Goal: Task Accomplishment & Management: Manage account settings

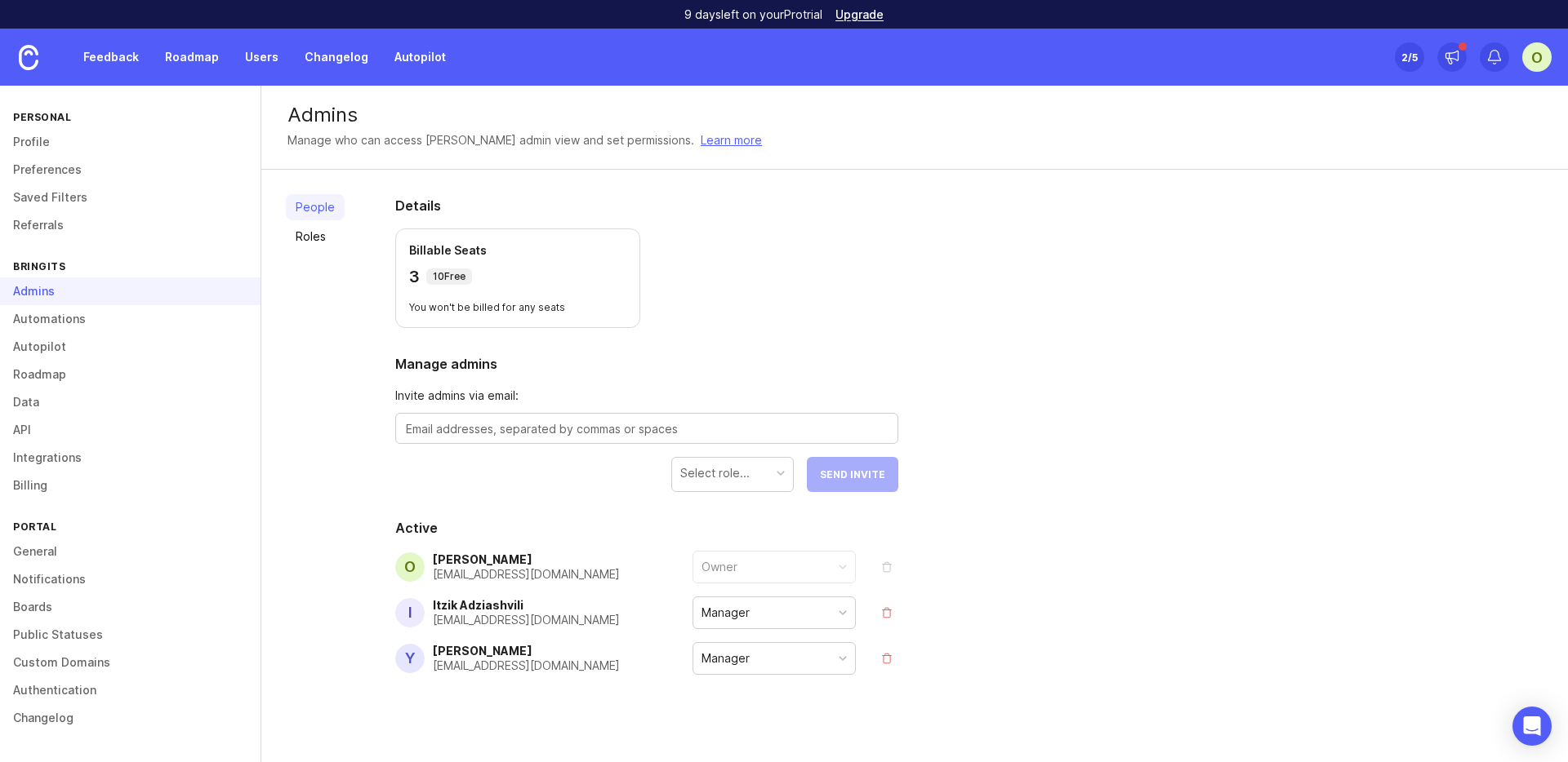
click at [724, 474] on div "Select role..." at bounding box center [715, 474] width 69 height 18
click at [1211, 677] on div "People Roles Details Billable Seats 3 10 Free You won't be billed for any seats…" at bounding box center [914, 474] width 1306 height 609
click at [765, 475] on div "Select role..." at bounding box center [732, 474] width 120 height 31
click at [1174, 499] on div "People Roles Details Billable Seats 3 10 Free You won't be billed for any seats…" at bounding box center [914, 474] width 1306 height 609
click at [682, 425] on textarea at bounding box center [646, 430] width 482 height 18
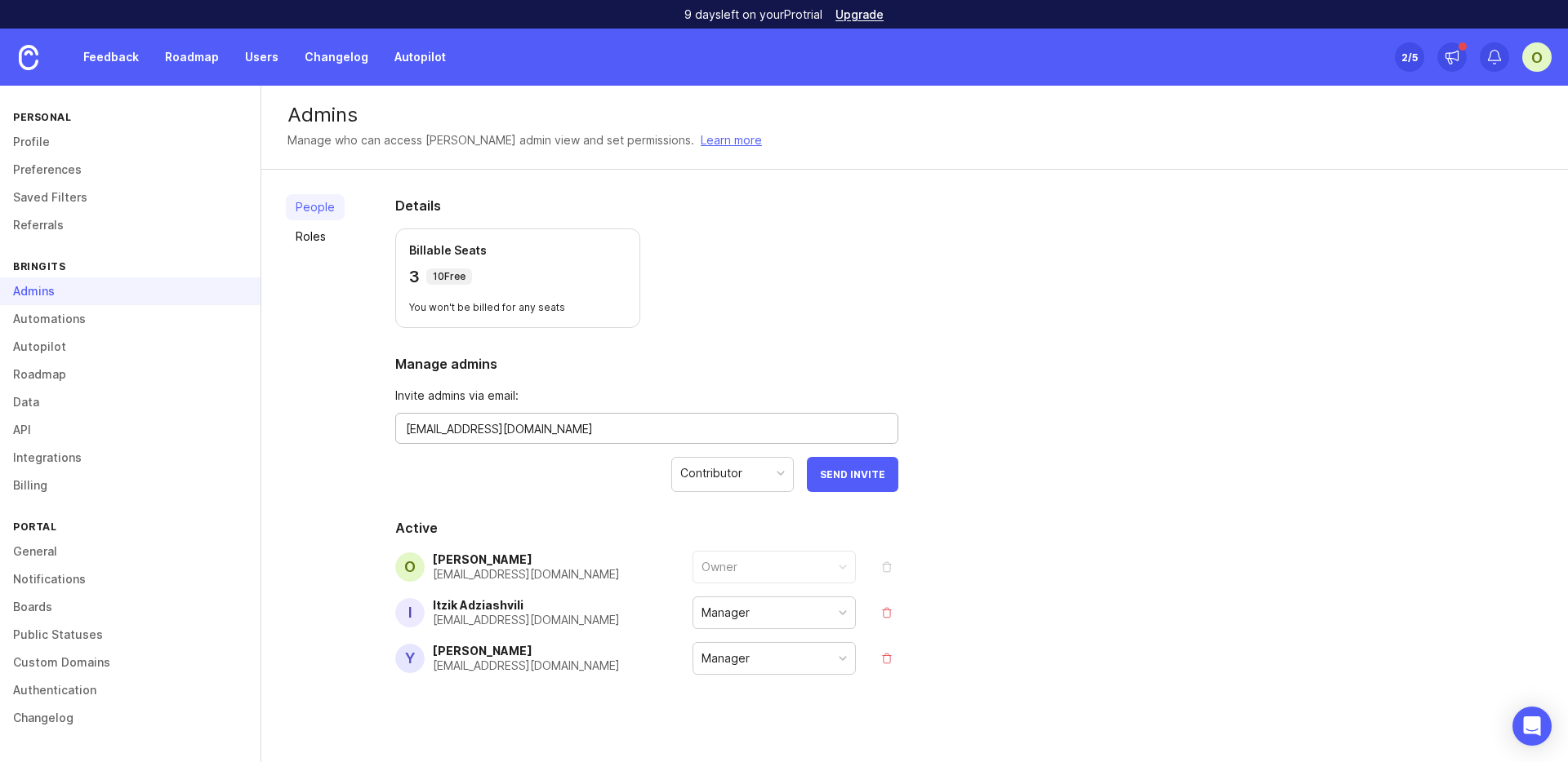
type textarea "[EMAIL_ADDRESS][DOMAIN_NAME]"
click at [754, 484] on div "Contributor" at bounding box center [732, 474] width 120 height 31
click at [886, 481] on button "Send Invite" at bounding box center [852, 474] width 92 height 35
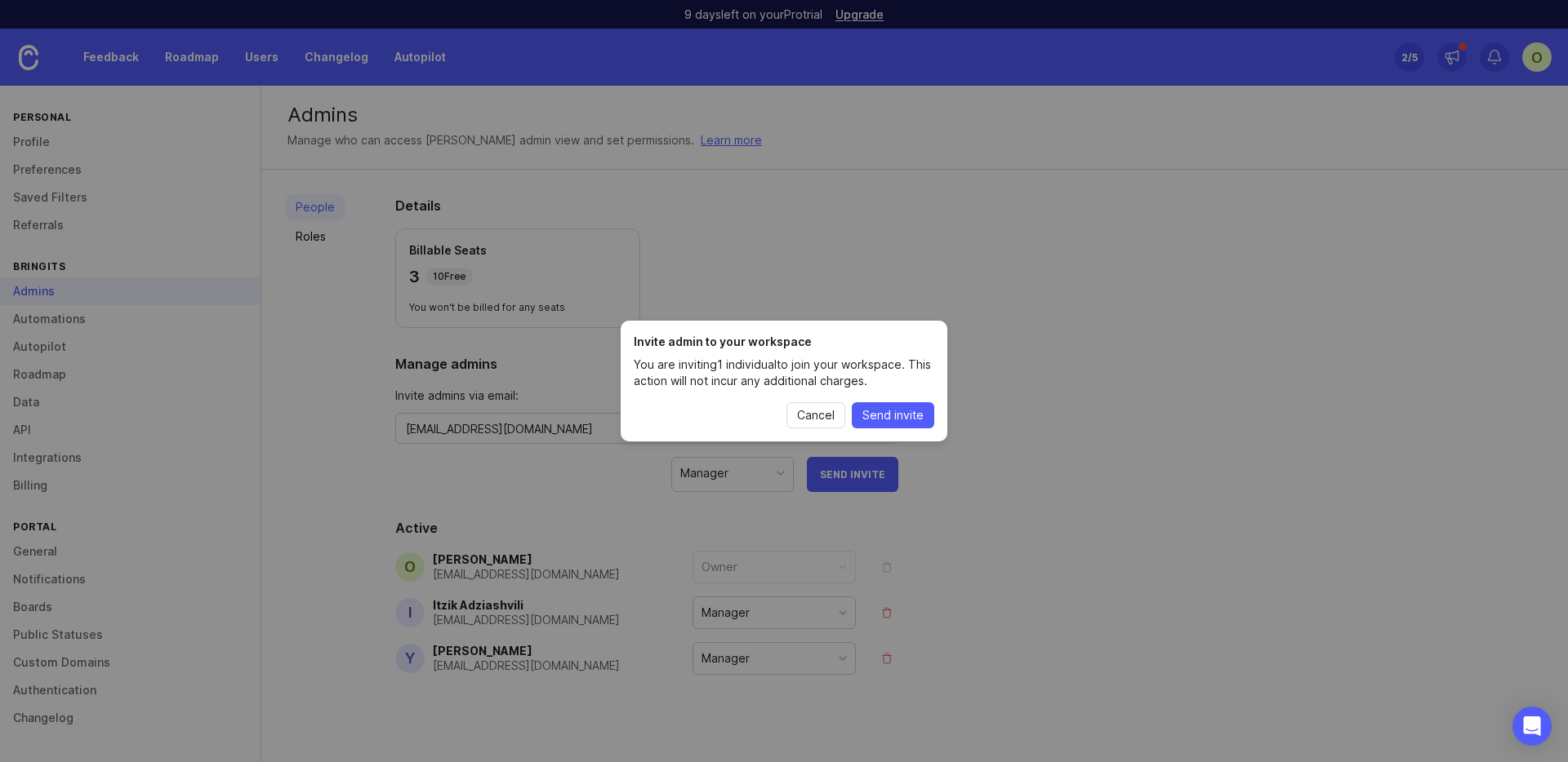
click at [902, 412] on span "Send invite" at bounding box center [893, 415] width 61 height 16
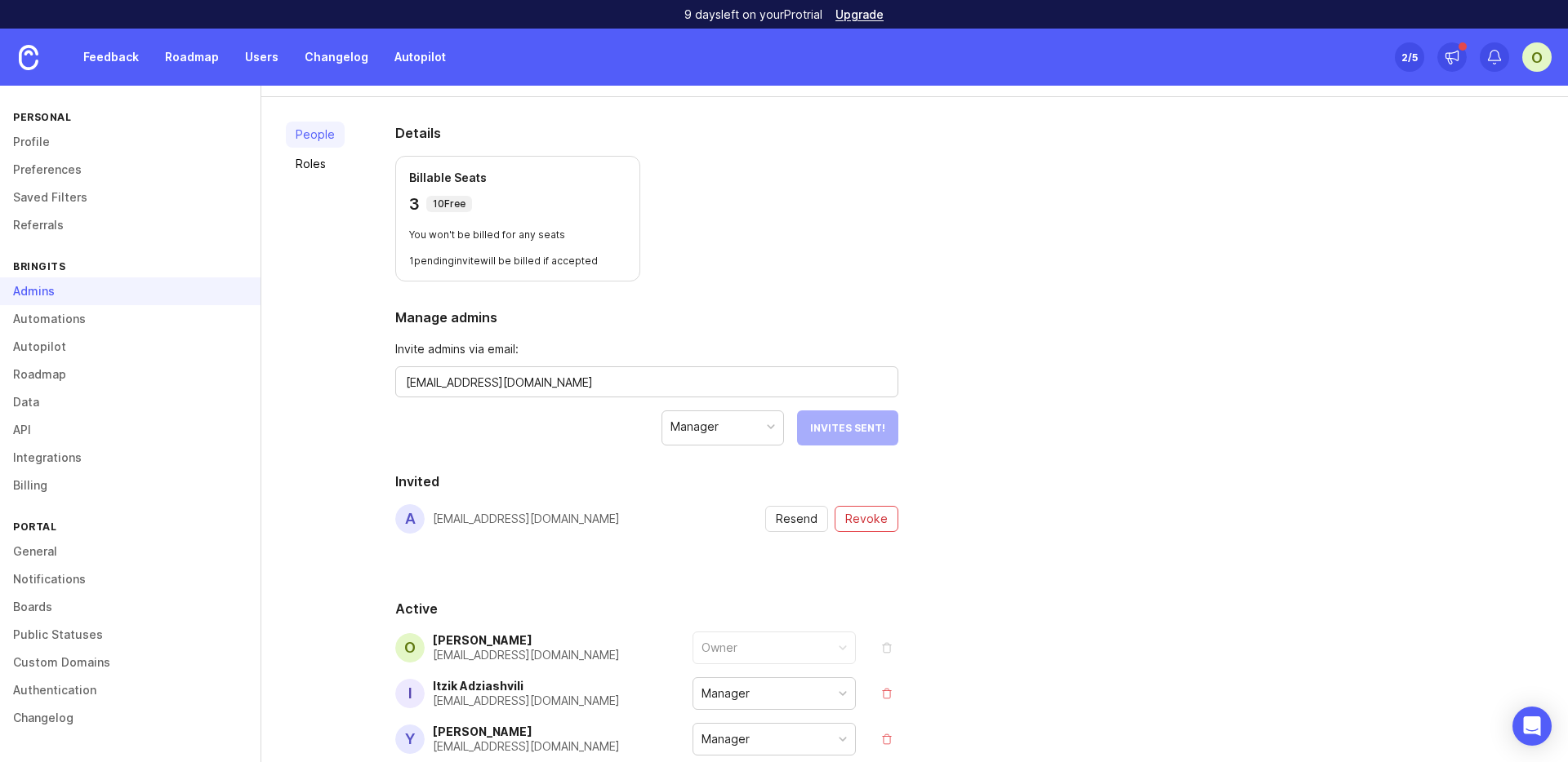
scroll to position [146, 0]
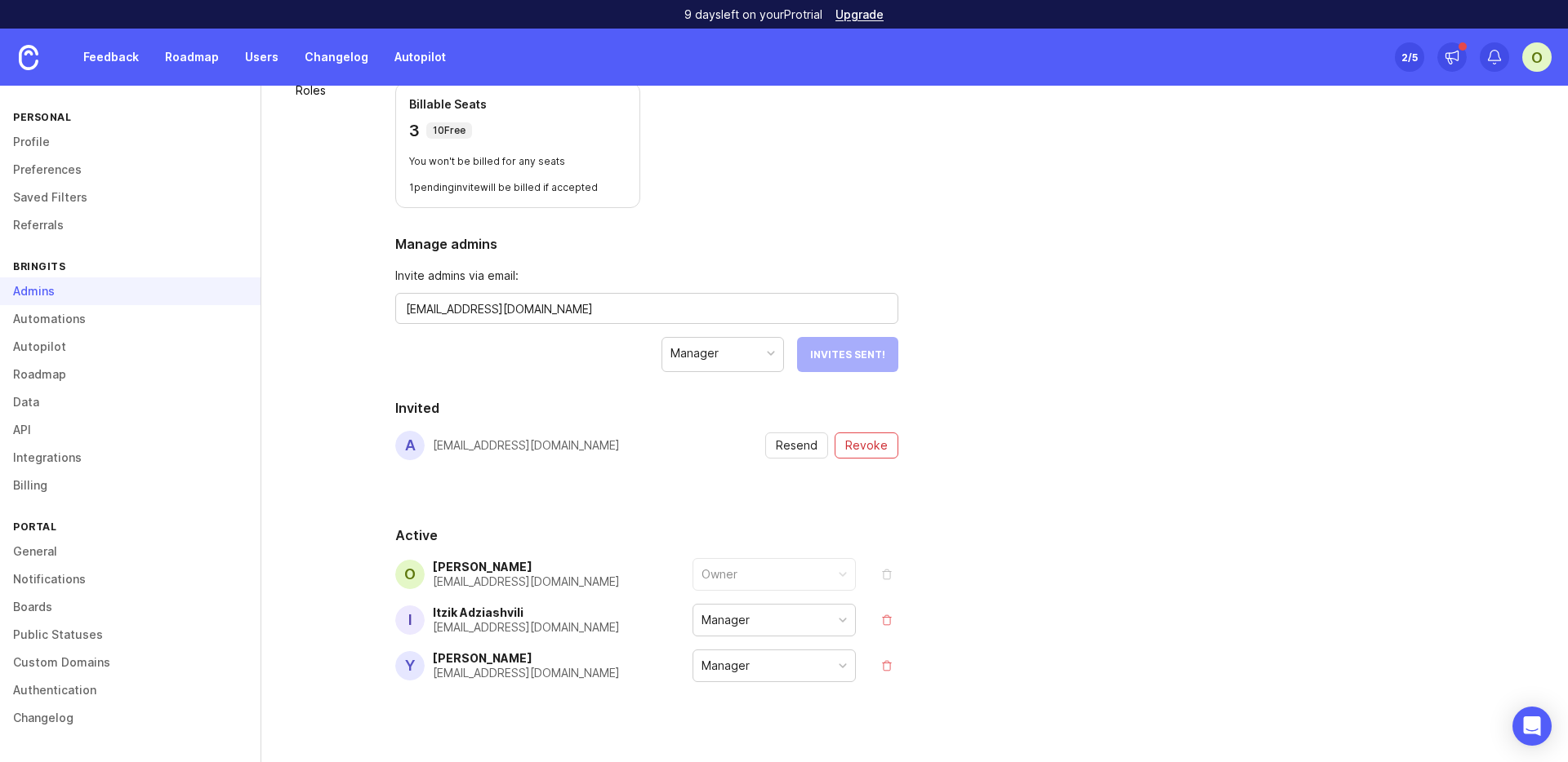
click at [499, 447] on div "[EMAIL_ADDRESS][DOMAIN_NAME]" at bounding box center [526, 446] width 187 height 12
click at [124, 59] on link "Feedback" at bounding box center [111, 57] width 76 height 30
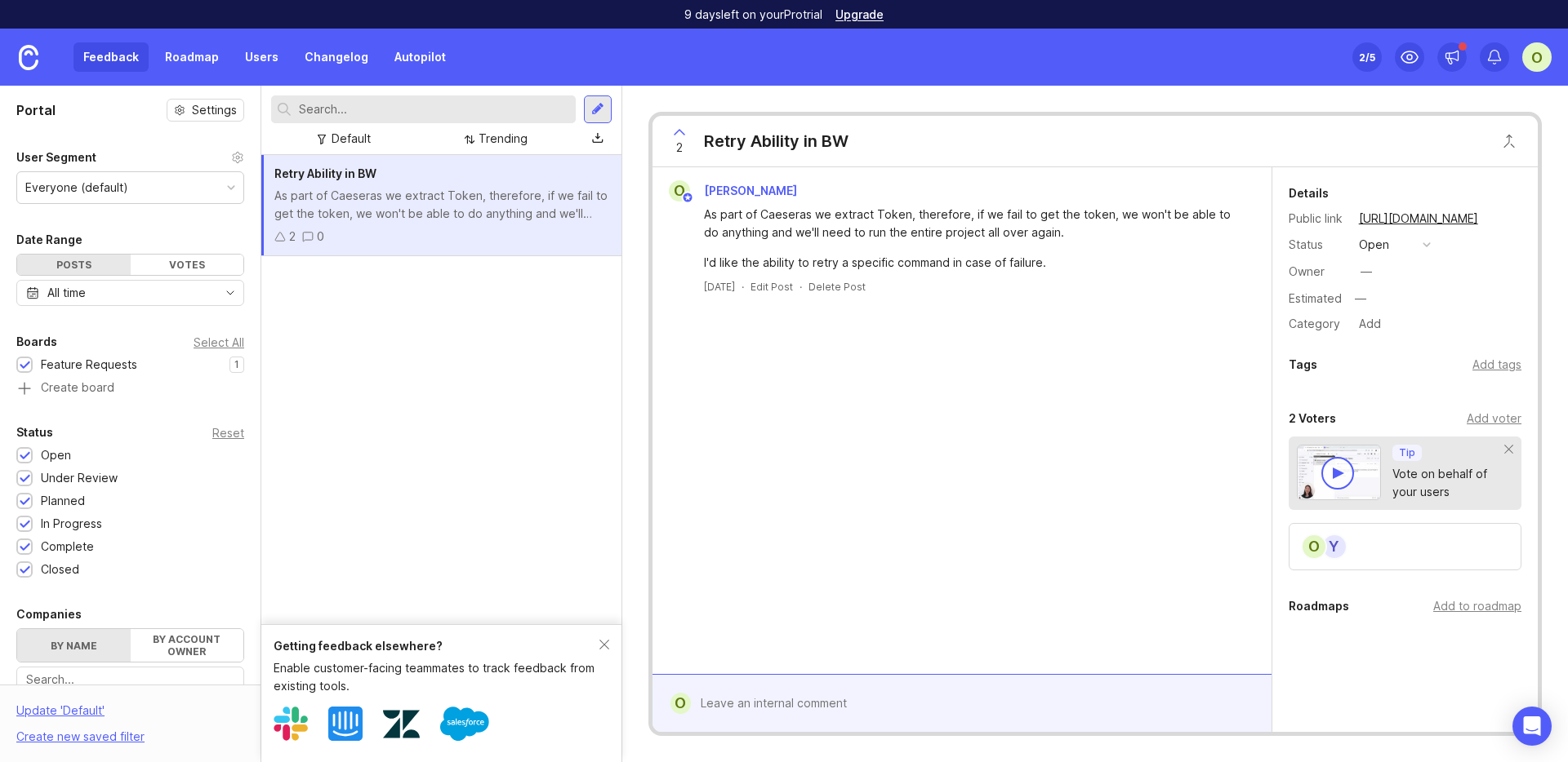
click at [714, 499] on div "O [PERSON_NAME] As part of Caeseras we extract Token, therefore, if we fail to …" at bounding box center [962, 421] width 619 height 507
click at [198, 51] on link "Roadmap" at bounding box center [192, 57] width 74 height 30
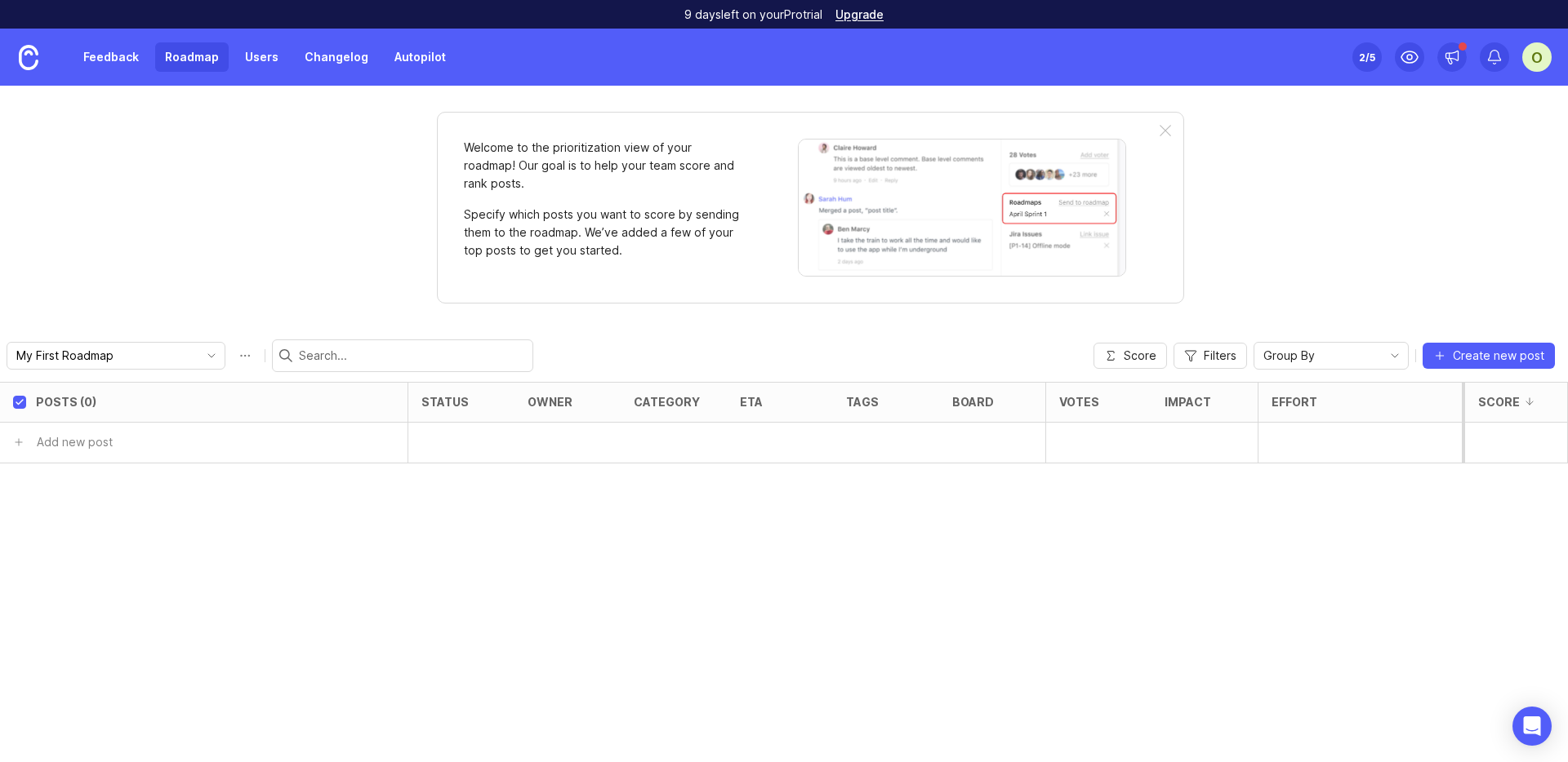
click at [254, 62] on link "Users" at bounding box center [262, 57] width 53 height 30
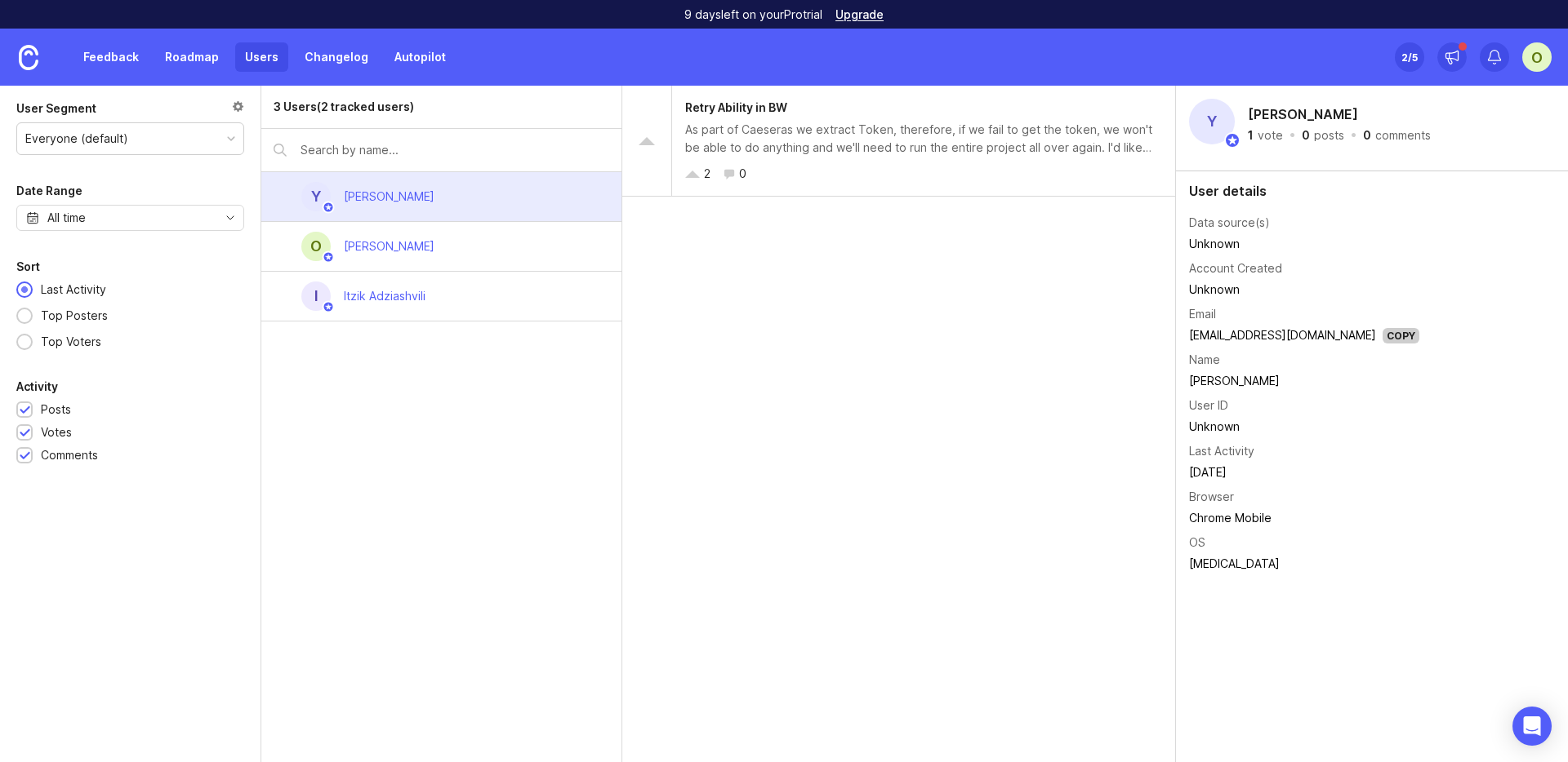
click at [450, 155] on input "text" at bounding box center [454, 150] width 308 height 18
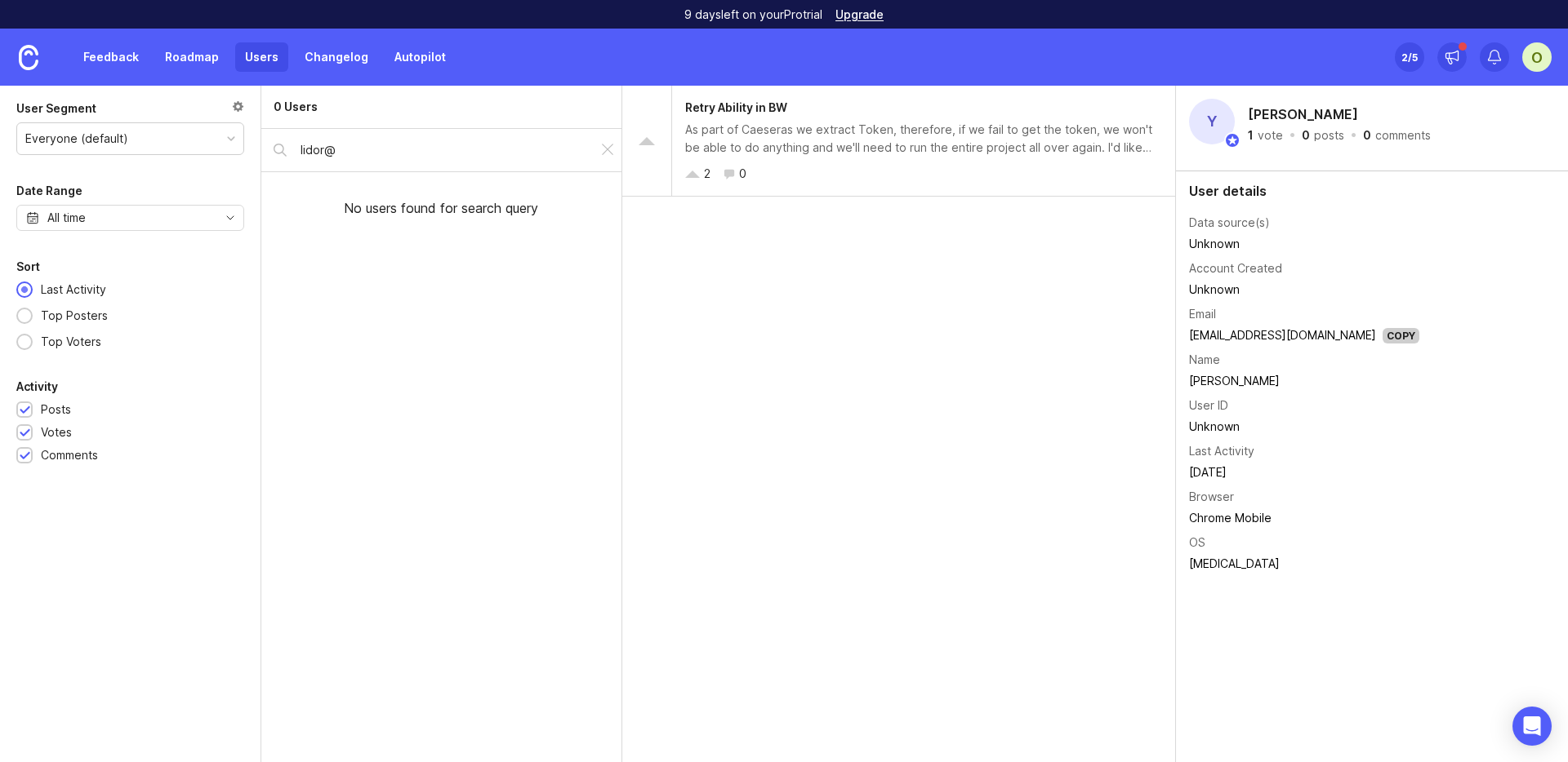
type input "lidor"
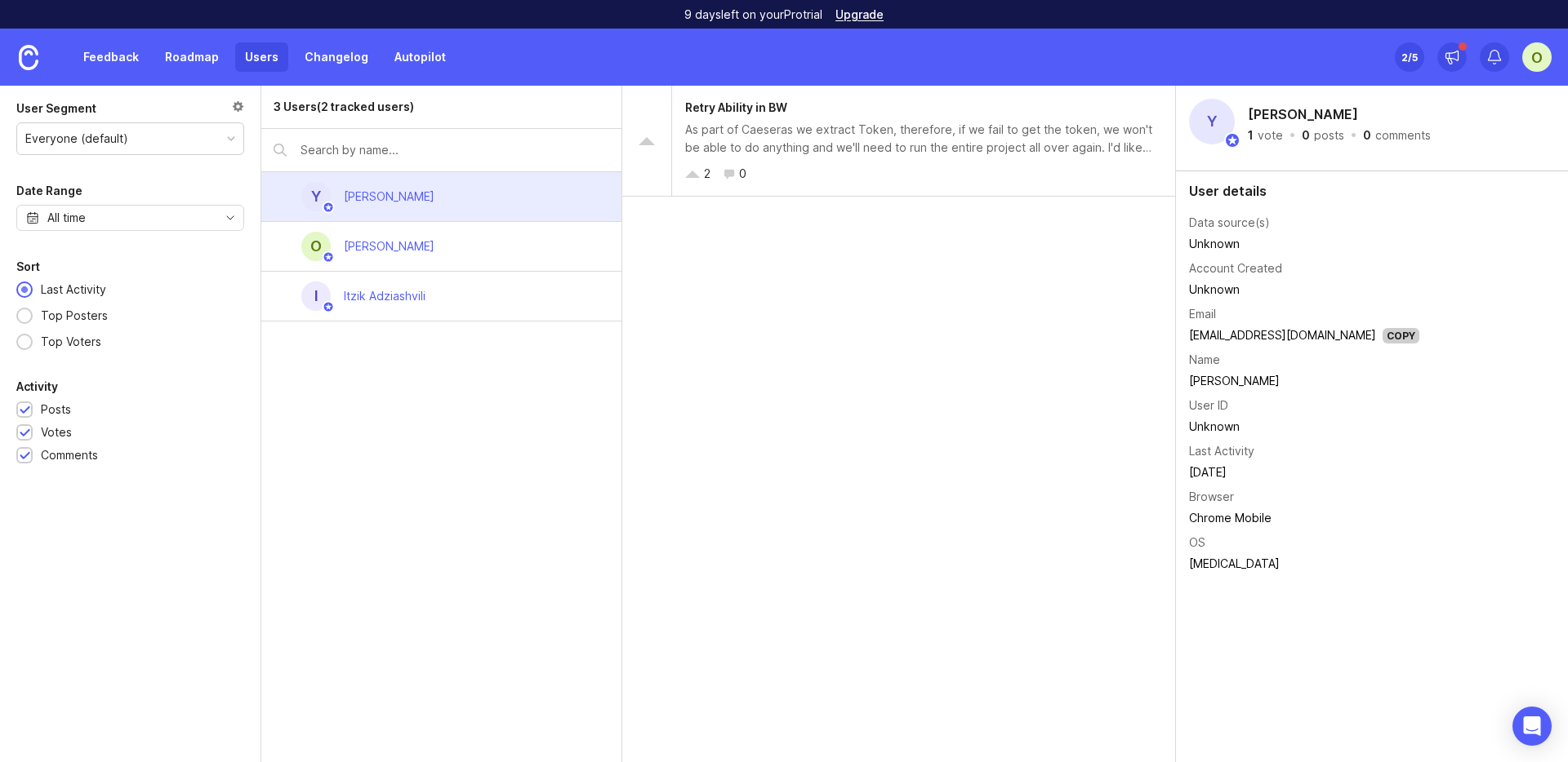
click at [331, 206] on img at bounding box center [329, 208] width 13 height 13
click at [332, 210] on img at bounding box center [329, 208] width 13 height 13
click at [432, 261] on div "O [PERSON_NAME]" at bounding box center [441, 246] width 361 height 49
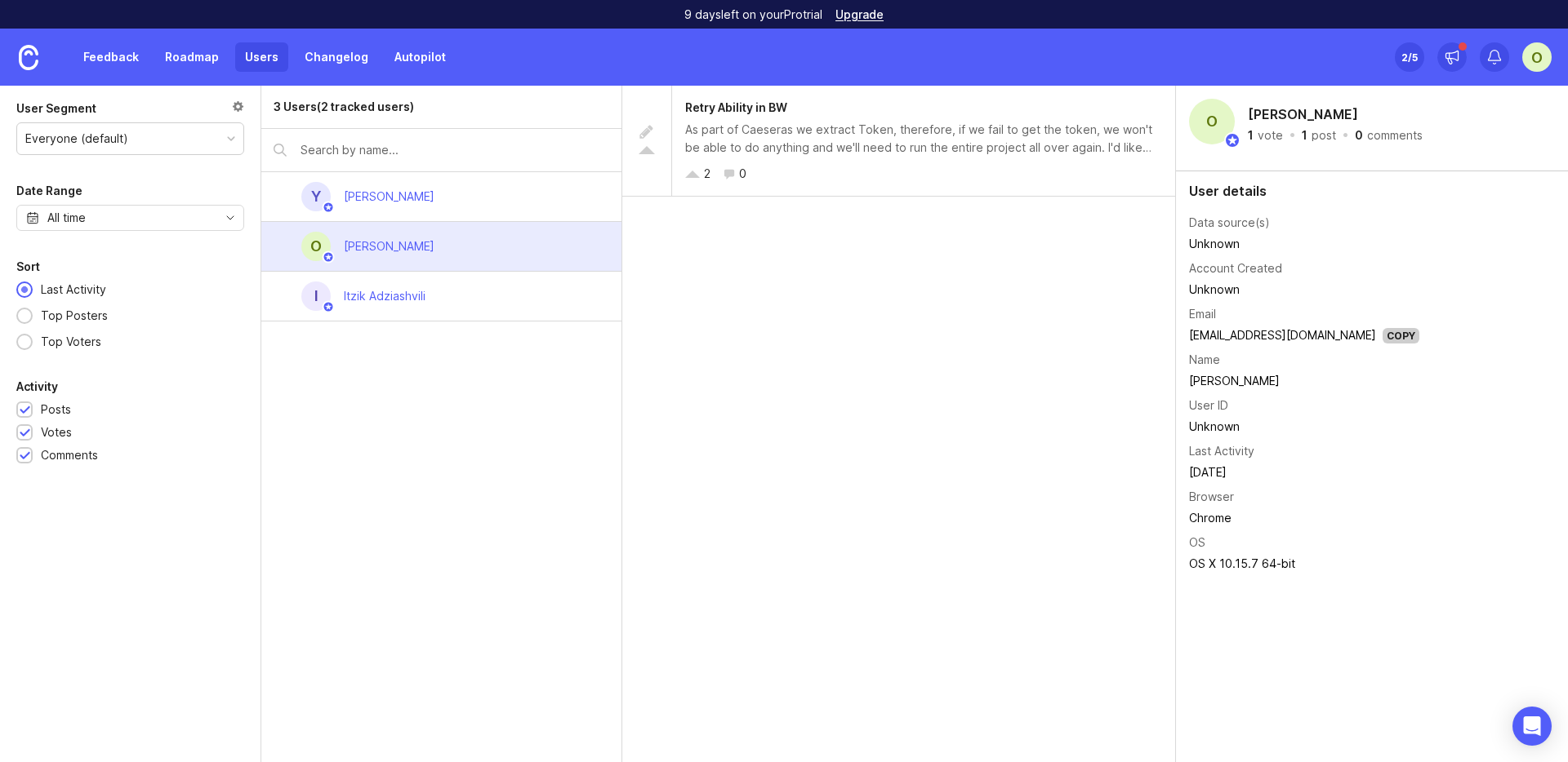
click at [543, 186] on div "Y [PERSON_NAME]" at bounding box center [441, 197] width 361 height 49
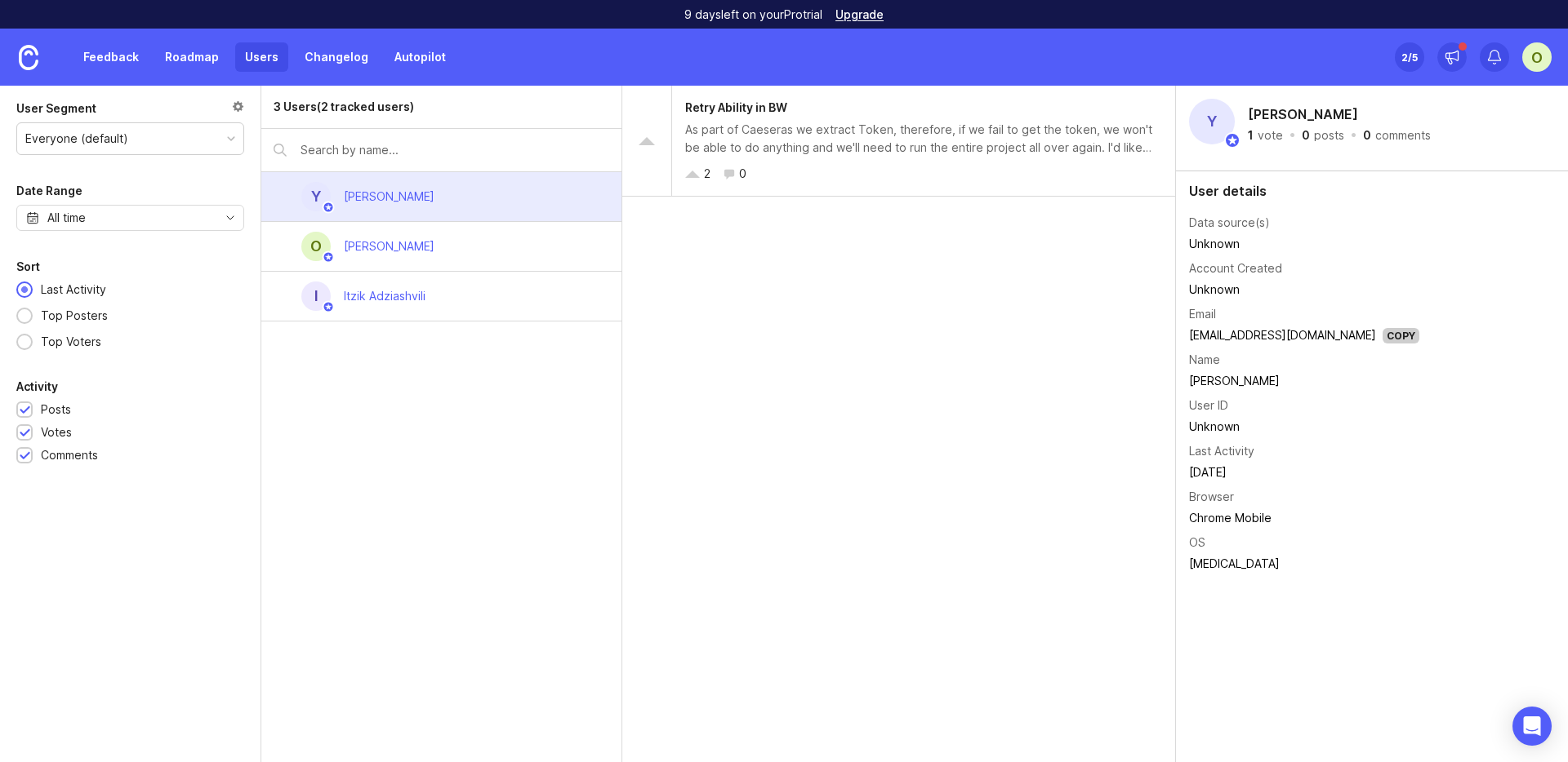
click at [566, 233] on div "O [PERSON_NAME]" at bounding box center [441, 246] width 361 height 49
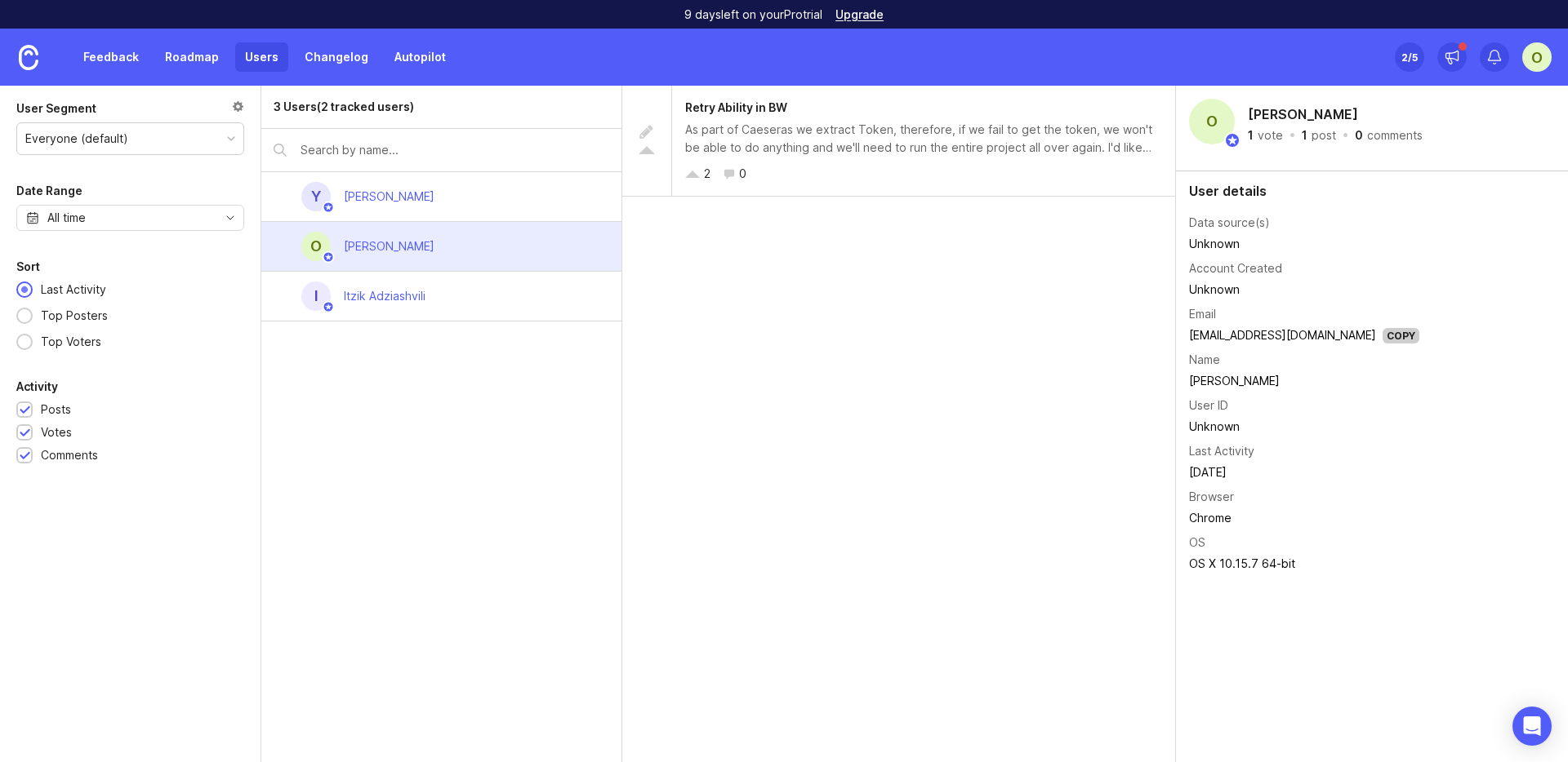
click at [533, 289] on div "I [PERSON_NAME]" at bounding box center [441, 296] width 361 height 49
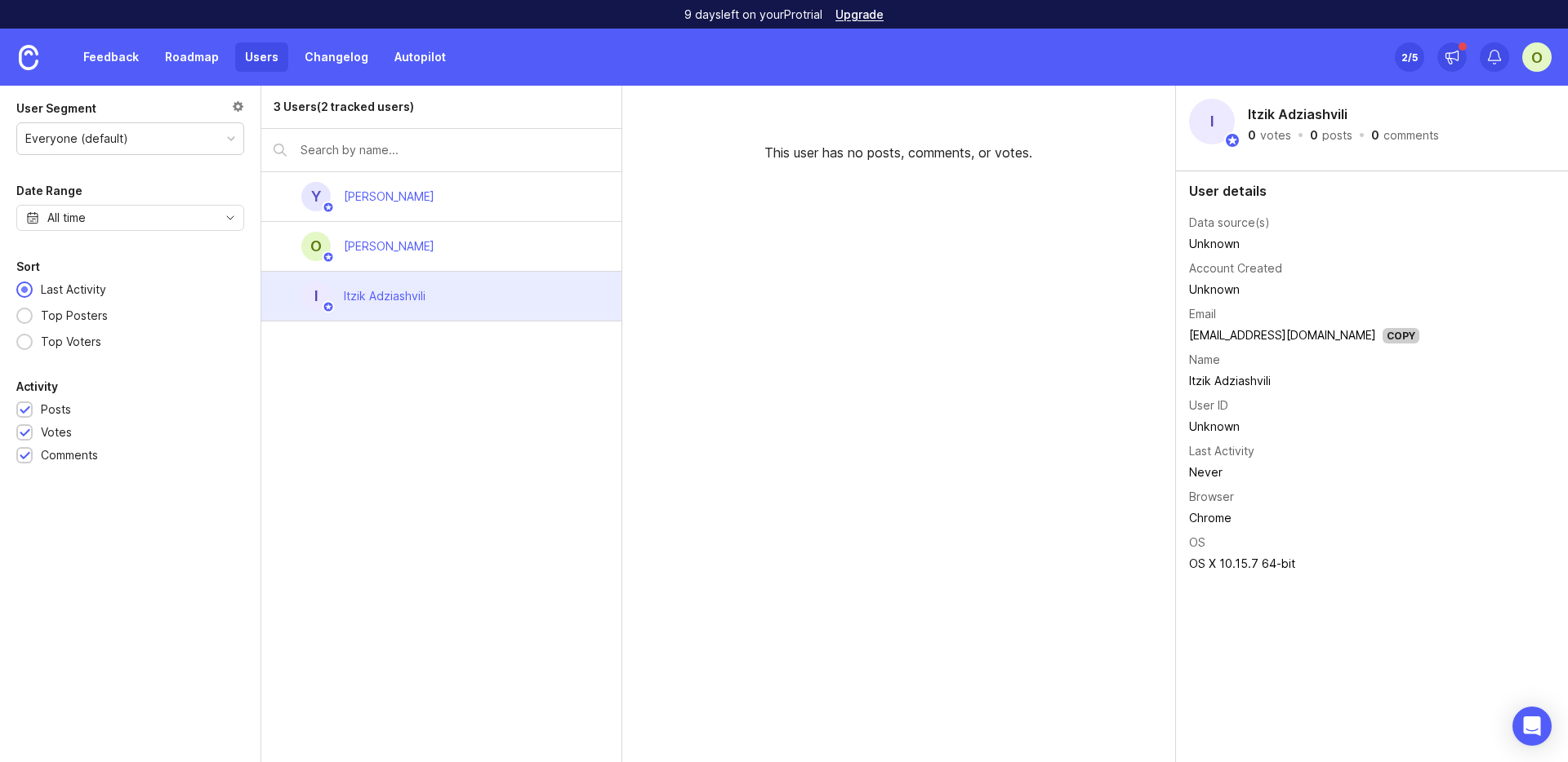
click at [441, 154] on input "text" at bounding box center [454, 150] width 308 height 18
click at [416, 115] on div "3 Users (2 tracked users)" at bounding box center [441, 107] width 361 height 43
click at [426, 199] on div "Y [PERSON_NAME]" at bounding box center [441, 197] width 361 height 49
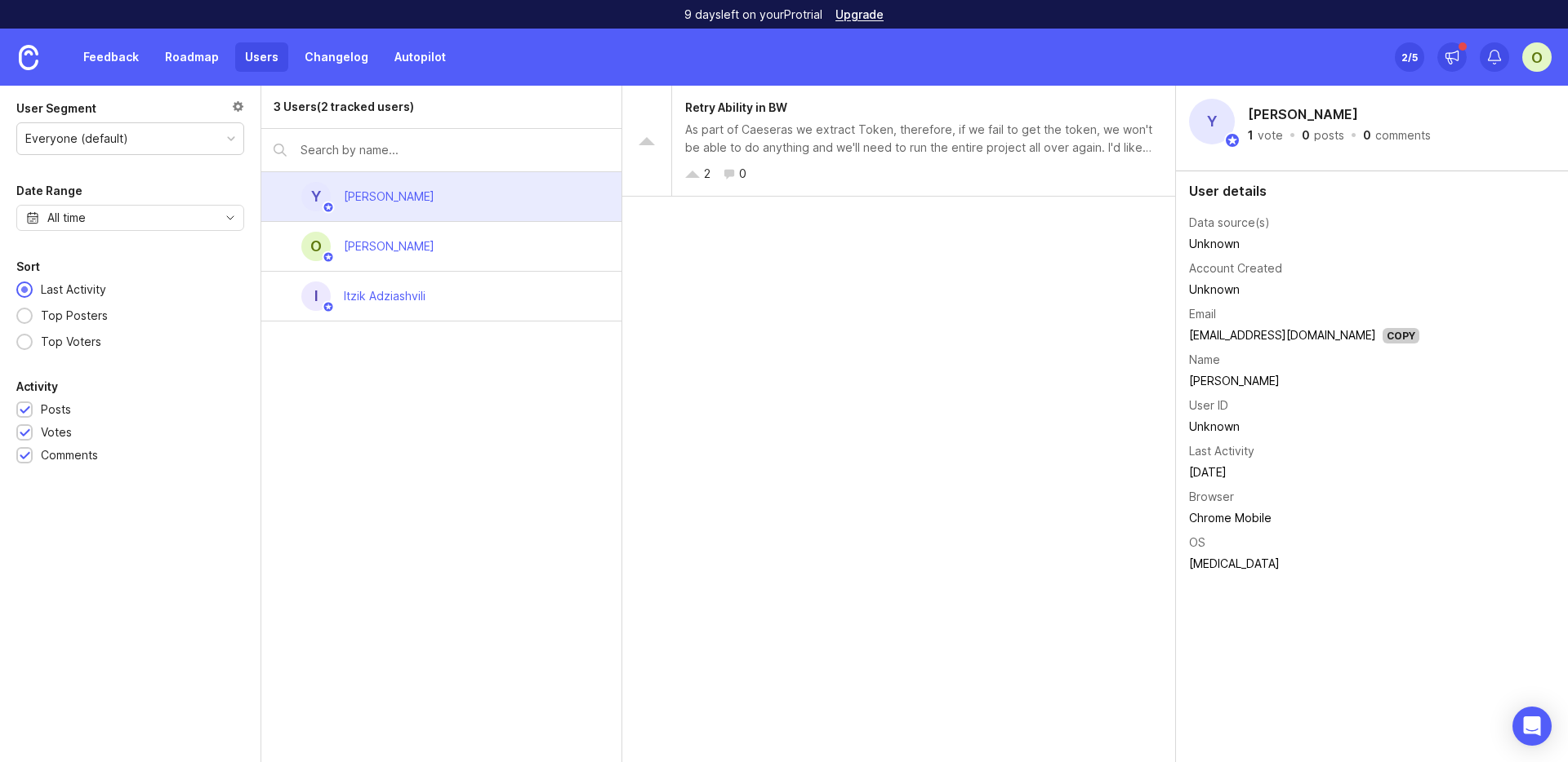
click at [441, 303] on div "I [PERSON_NAME]" at bounding box center [441, 296] width 361 height 49
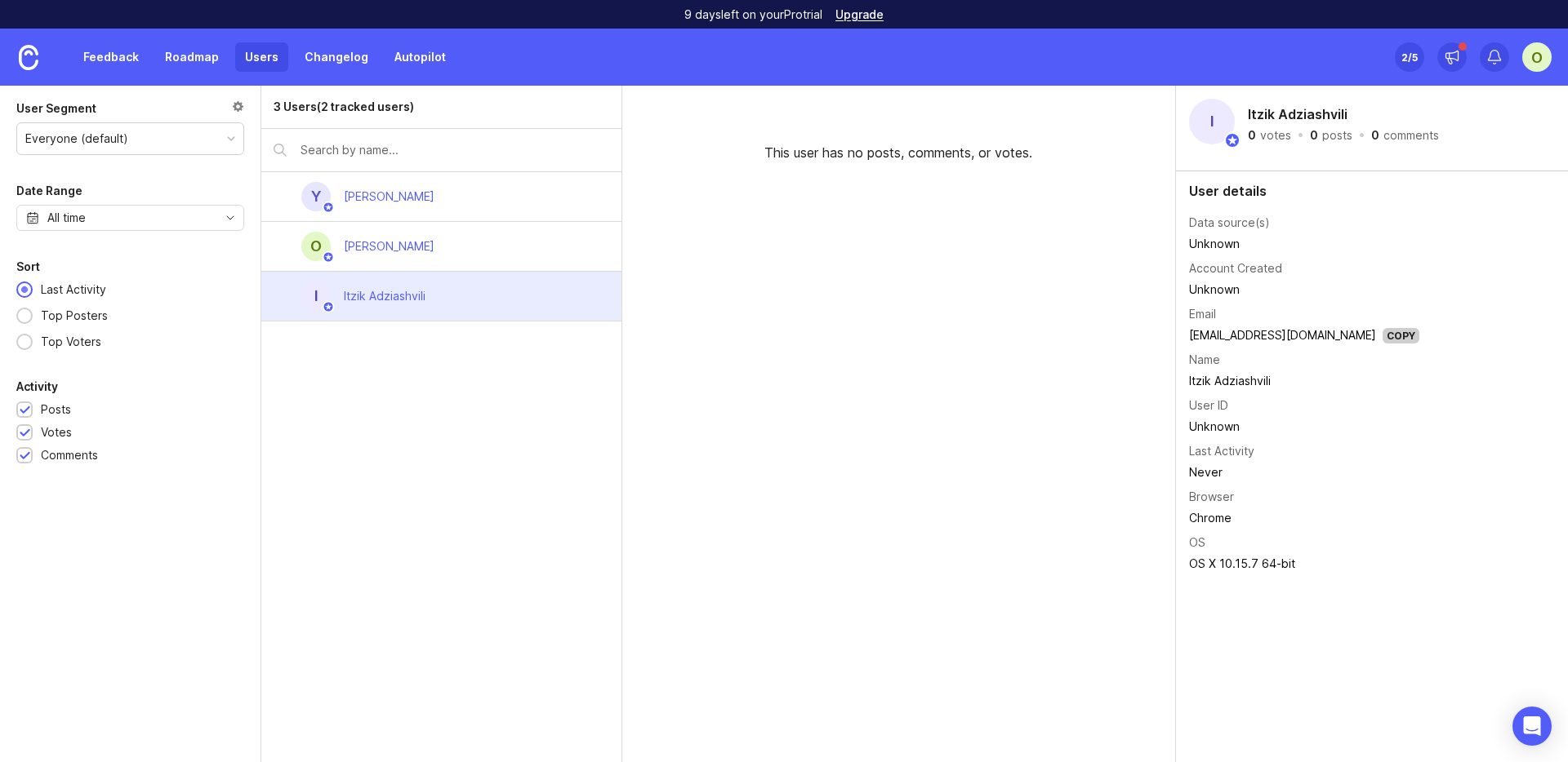
drag, startPoint x: 1443, startPoint y: 137, endPoint x: 1389, endPoint y: 140, distance: 54.1
click at [1424, 137] on div "I [PERSON_NAME] 0 votes · 0 posts · 0 comments" at bounding box center [1371, 121] width 366 height 46
click at [599, 236] on div "O [PERSON_NAME]" at bounding box center [441, 246] width 361 height 49
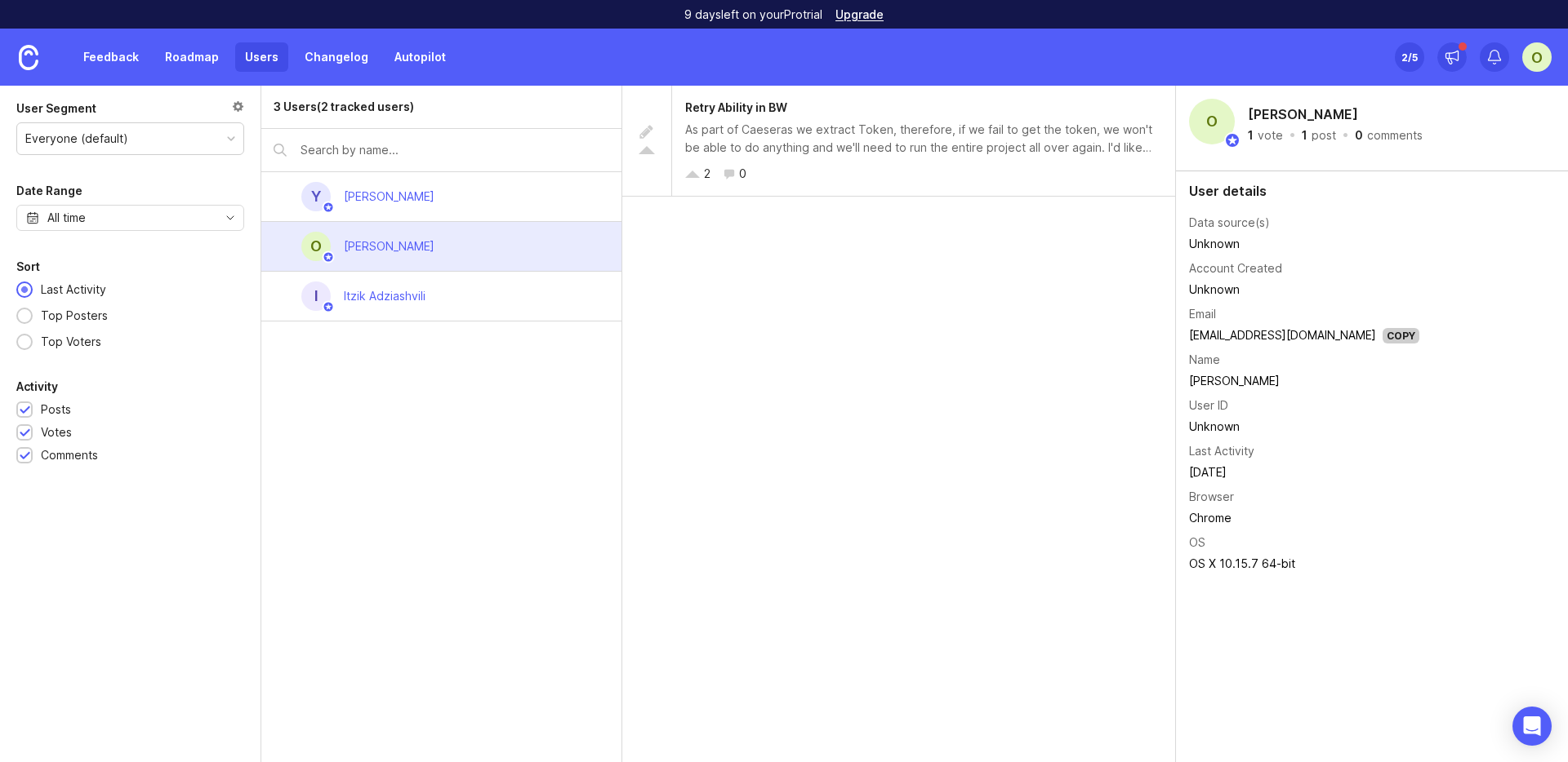
click at [586, 192] on div "Y [PERSON_NAME]" at bounding box center [441, 197] width 361 height 49
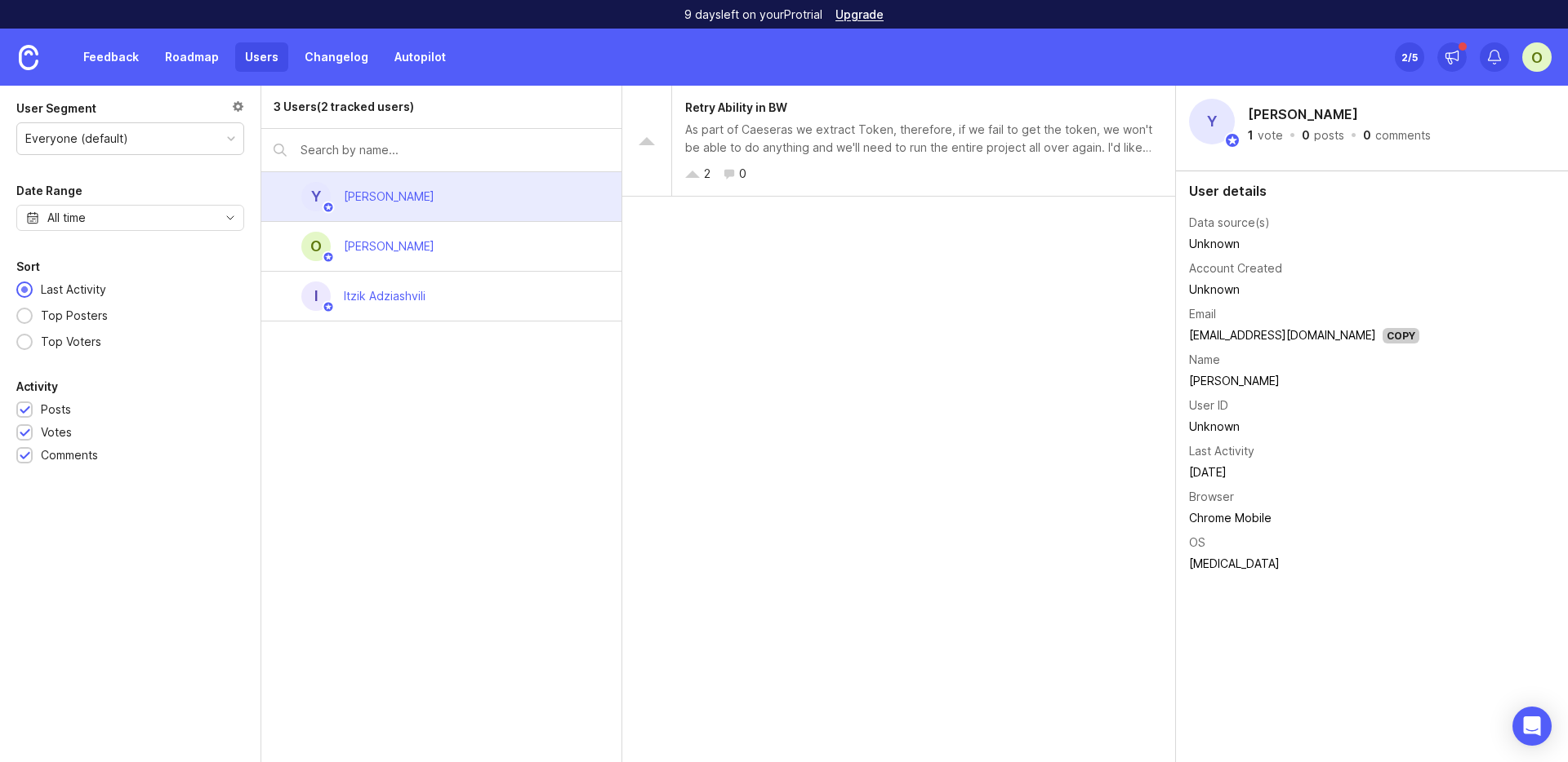
click at [1261, 137] on div "vote" at bounding box center [1270, 135] width 25 height 12
click at [1228, 142] on img at bounding box center [1232, 140] width 16 height 16
click at [1302, 113] on h2 "[PERSON_NAME]" at bounding box center [1303, 114] width 117 height 24
click at [1508, 314] on div "User details Data source(s) Unknown Account Created Unknown Email [EMAIL_ADDRES…" at bounding box center [1372, 380] width 392 height 418
